Goal: Obtain resource: Obtain resource

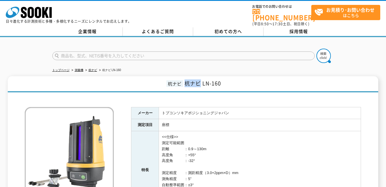
drag, startPoint x: 187, startPoint y: 80, endPoint x: 200, endPoint y: 81, distance: 12.9
click at [200, 81] on span "杭ナビ LN-160" at bounding box center [203, 83] width 37 height 8
copy span "杭ナビ"
click at [155, 148] on th "特長" at bounding box center [145, 170] width 28 height 78
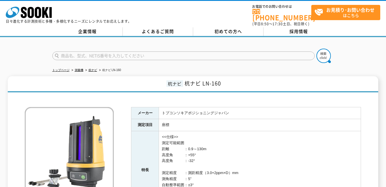
click at [313, 61] on form at bounding box center [193, 57] width 282 height 16
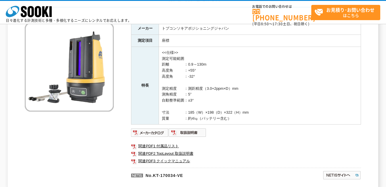
scroll to position [0, 0]
